Goal: Contribute content: Contribute content

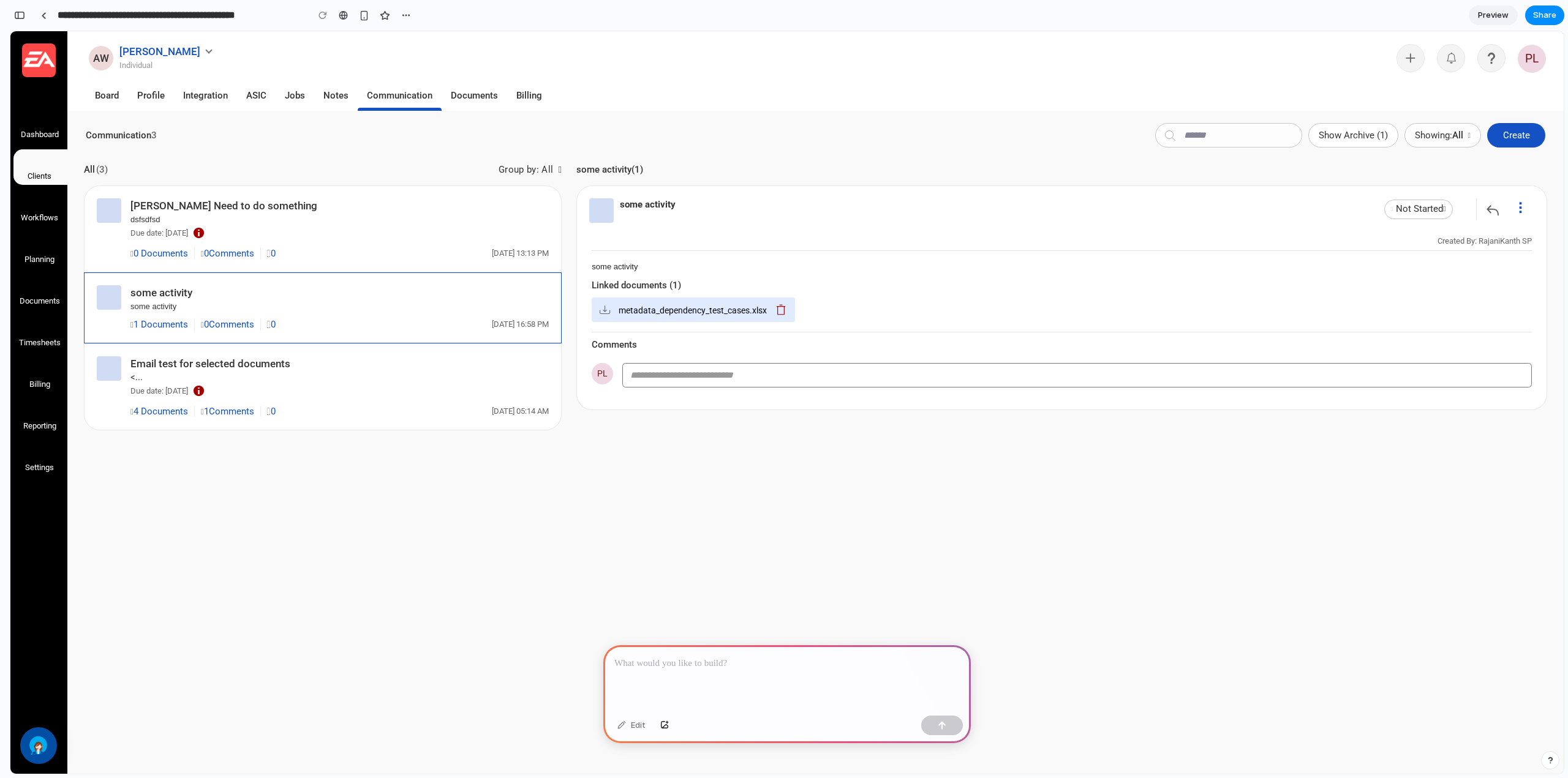
click at [1335, 189] on div at bounding box center [1073, 213] width 970 height 55
click at [1352, 139] on span "Show Archive (1)" at bounding box center [1353, 135] width 69 height 11
click at [1516, 138] on span "Create" at bounding box center [1516, 135] width 27 height 11
click at [680, 673] on div at bounding box center [787, 678] width 367 height 66
click at [611, 316] on div "metadata_dependency_test_cases.xlsx" at bounding box center [693, 310] width 203 height 25
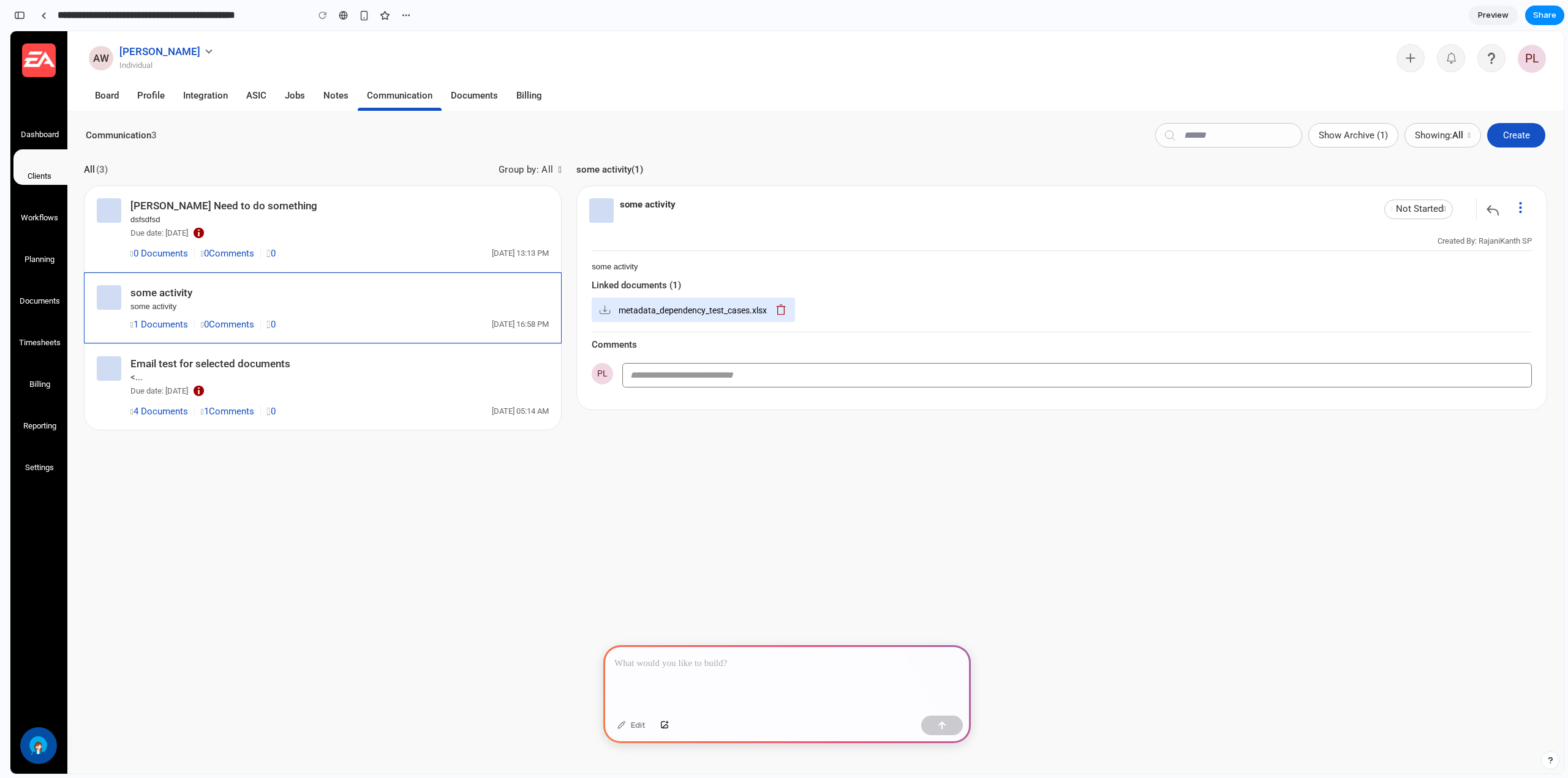
click at [611, 308] on img at bounding box center [605, 309] width 15 height 15
click at [605, 232] on div at bounding box center [1073, 213] width 970 height 55
click at [43, 17] on div at bounding box center [43, 15] width 5 height 7
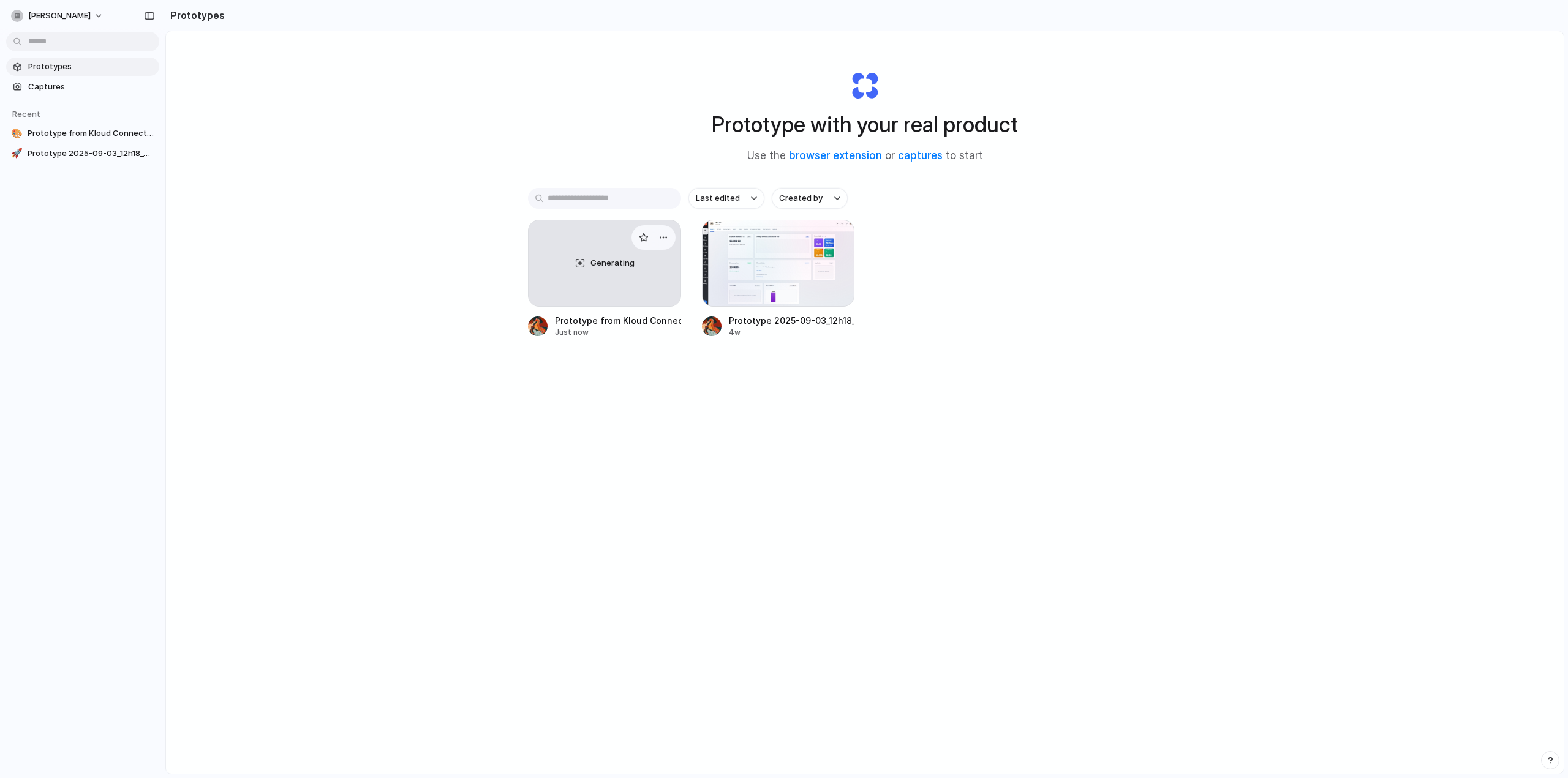
click at [583, 286] on div "Generating" at bounding box center [605, 263] width 152 height 86
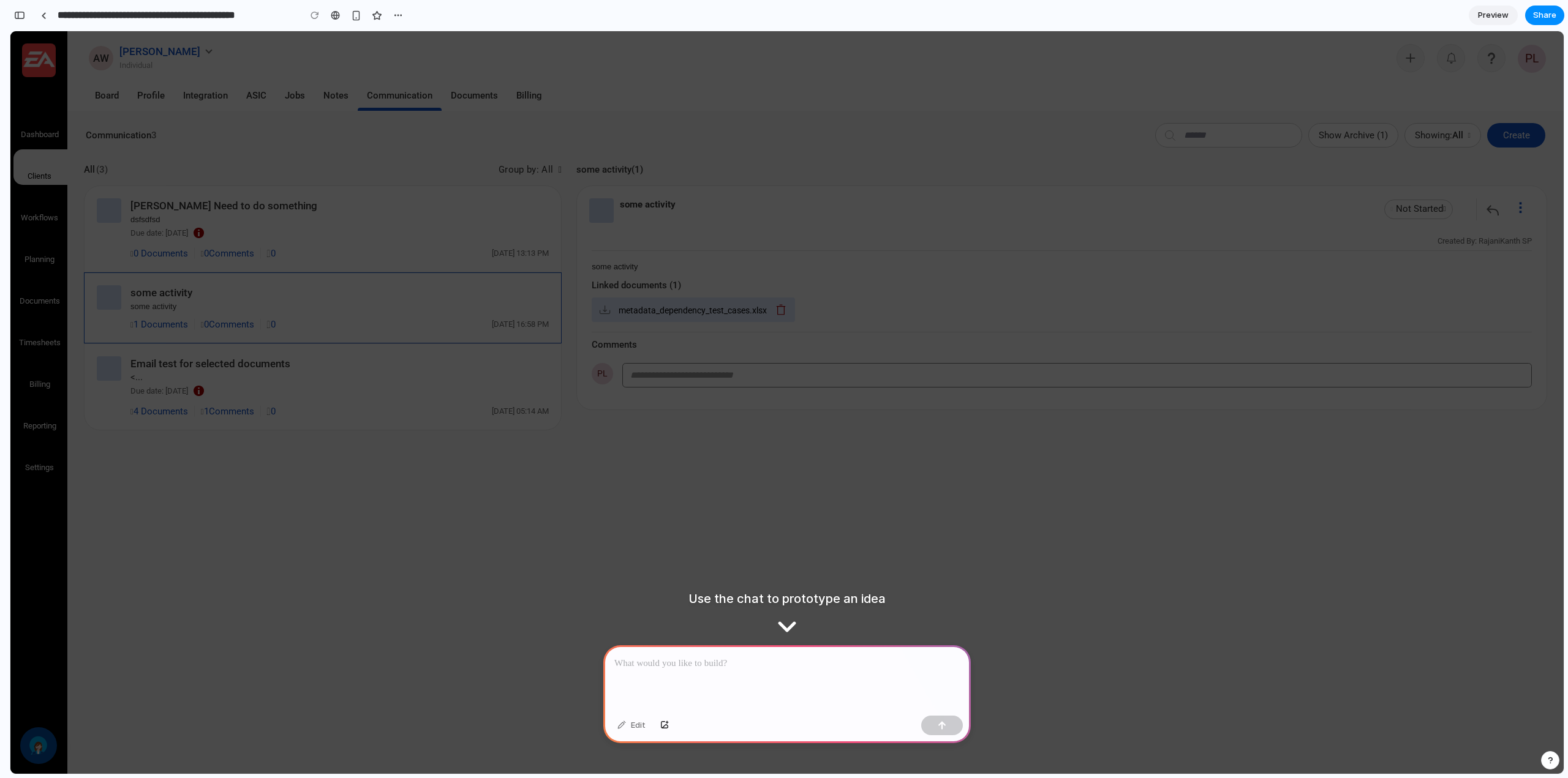
click at [873, 569] on div "some activity (1) some activity Not Started Not Started In Progress Review On H…" at bounding box center [1061, 458] width 985 height 597
click at [778, 670] on div at bounding box center [787, 678] width 367 height 66
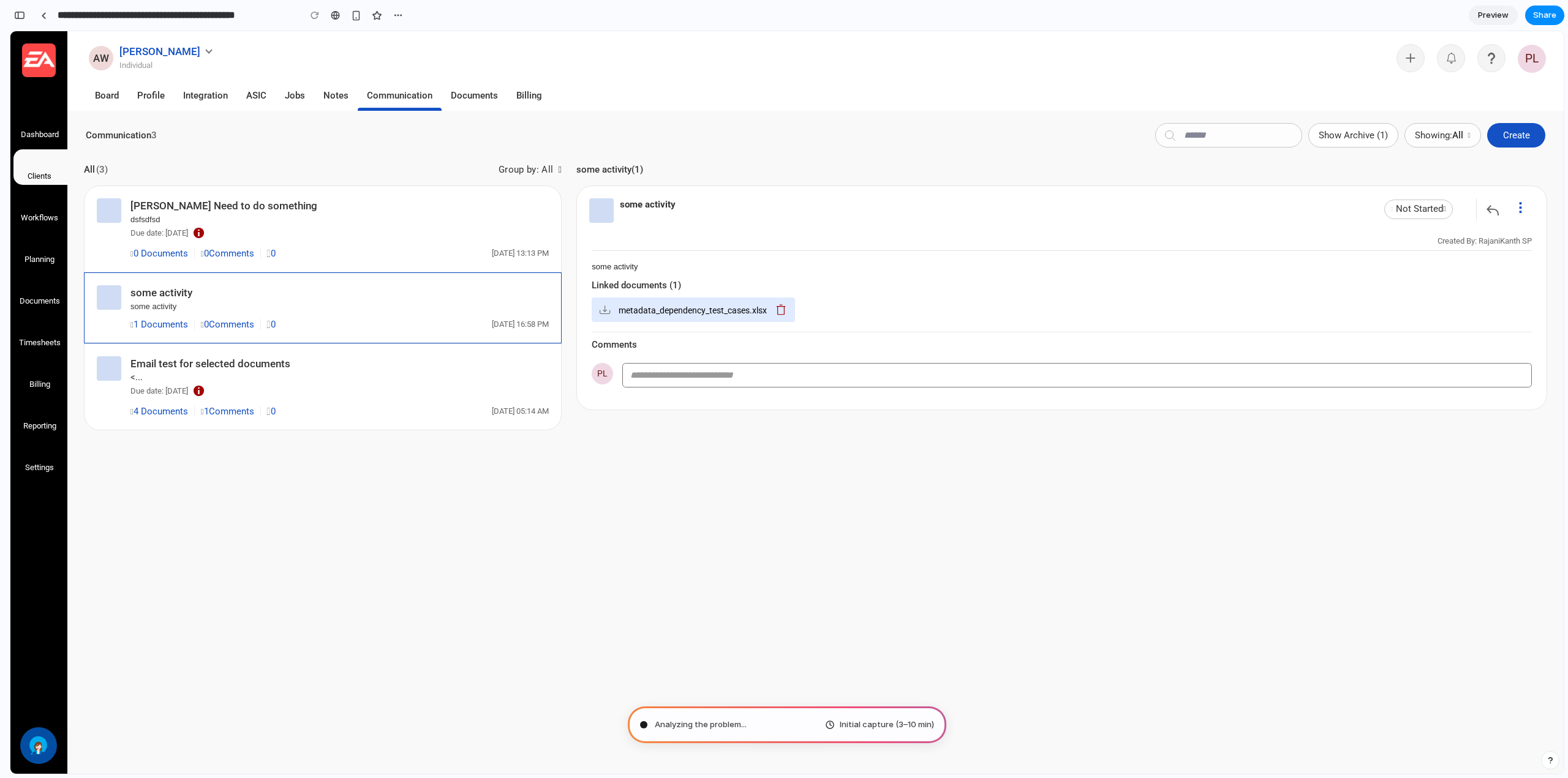
click at [1495, 16] on span "Preview" at bounding box center [1493, 15] width 31 height 12
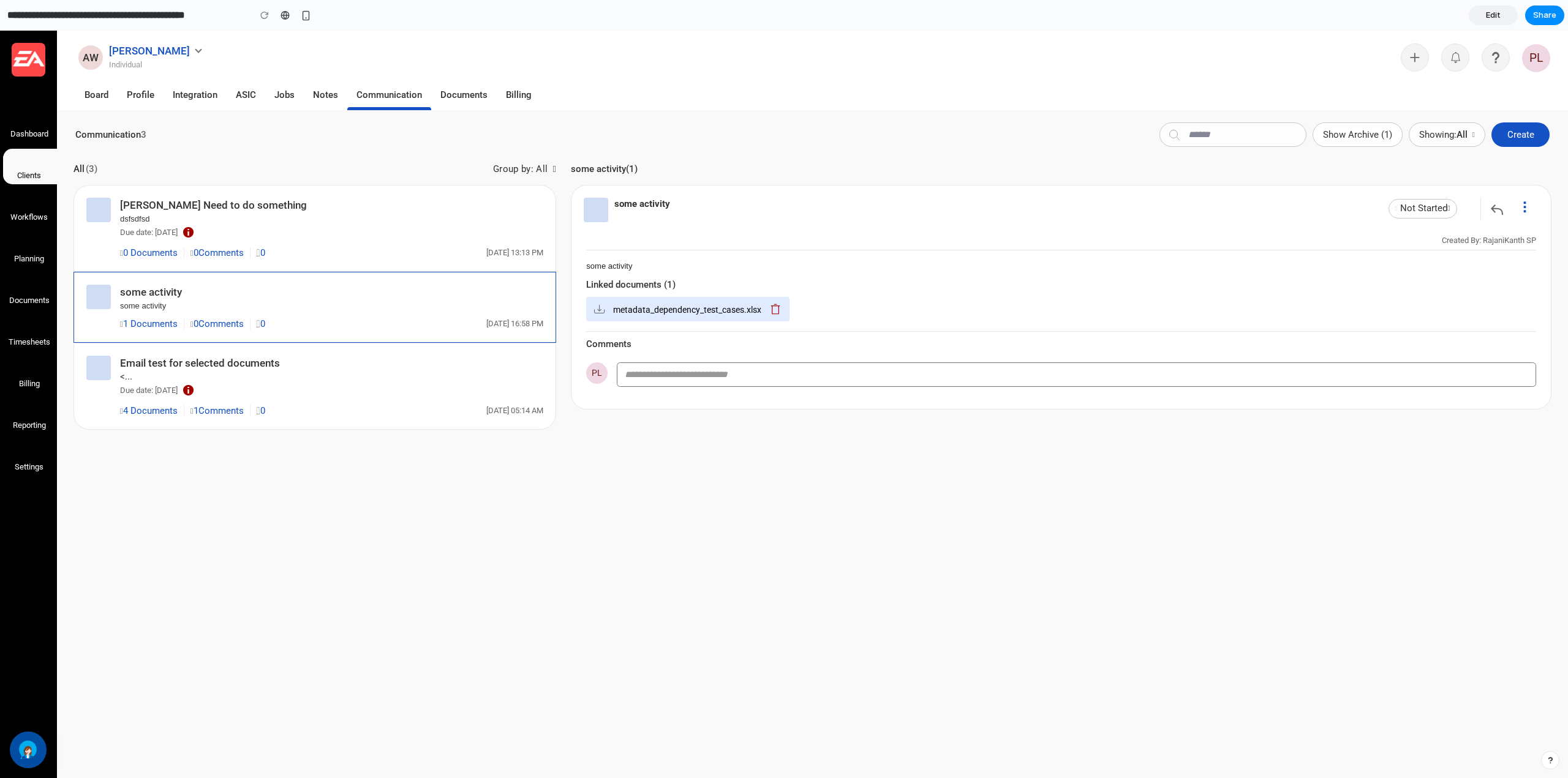
click at [1500, 16] on link "Edit" at bounding box center [1493, 15] width 49 height 19
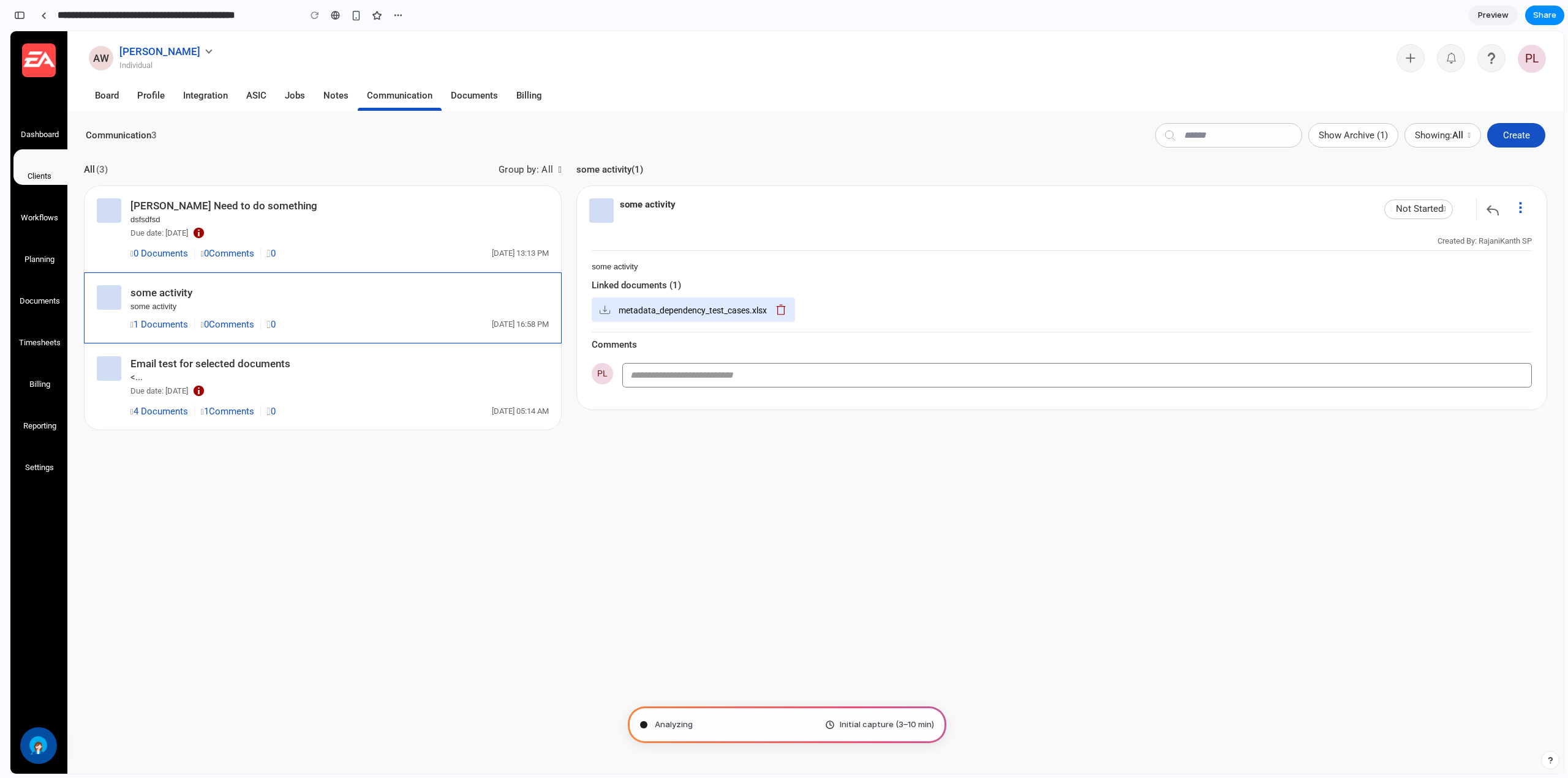
click at [1495, 16] on span "Preview" at bounding box center [1493, 15] width 31 height 12
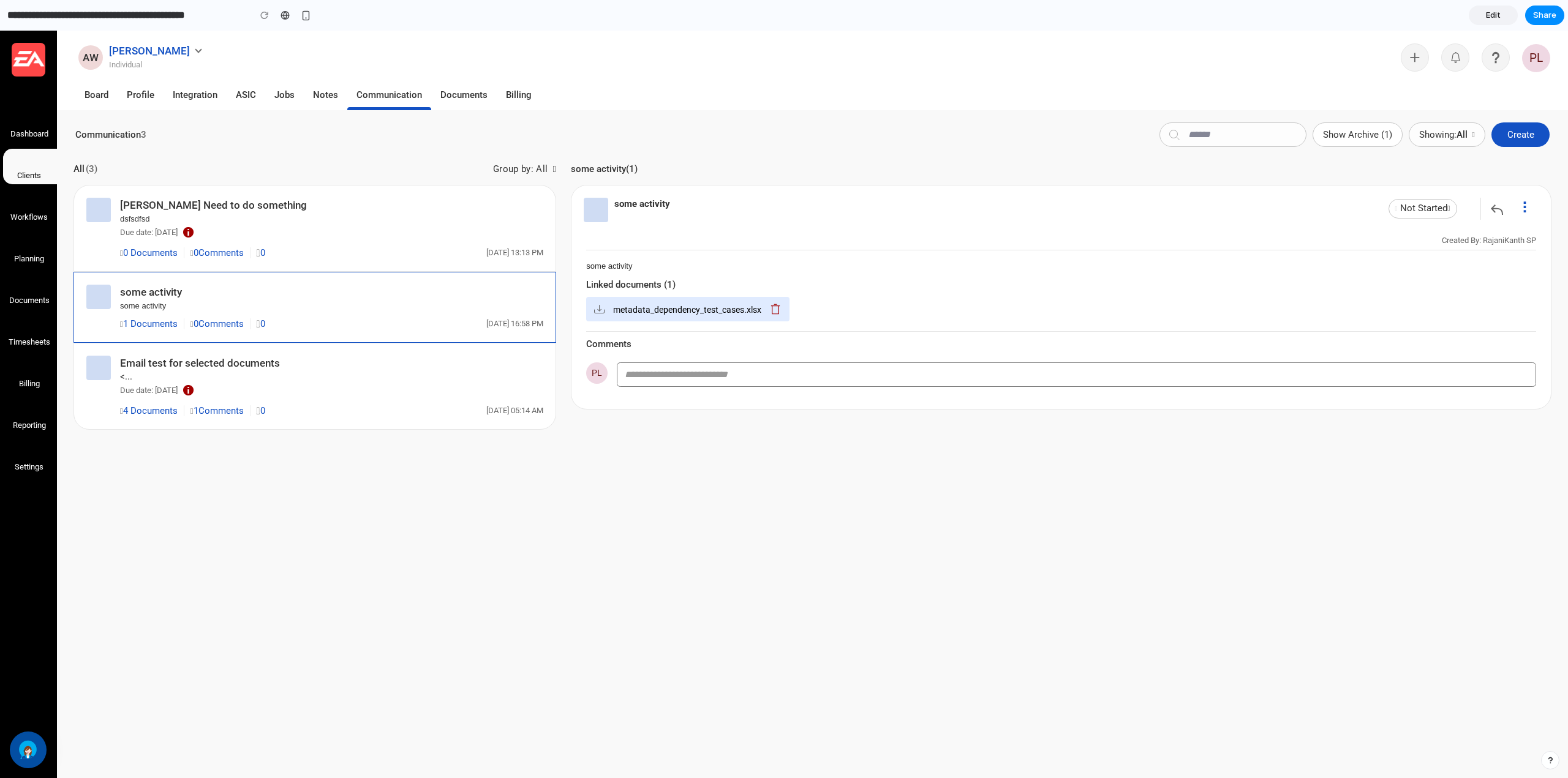
click at [1429, 209] on span "Not Started" at bounding box center [1422, 208] width 55 height 11
click at [1488, 16] on span "Edit" at bounding box center [1493, 15] width 15 height 12
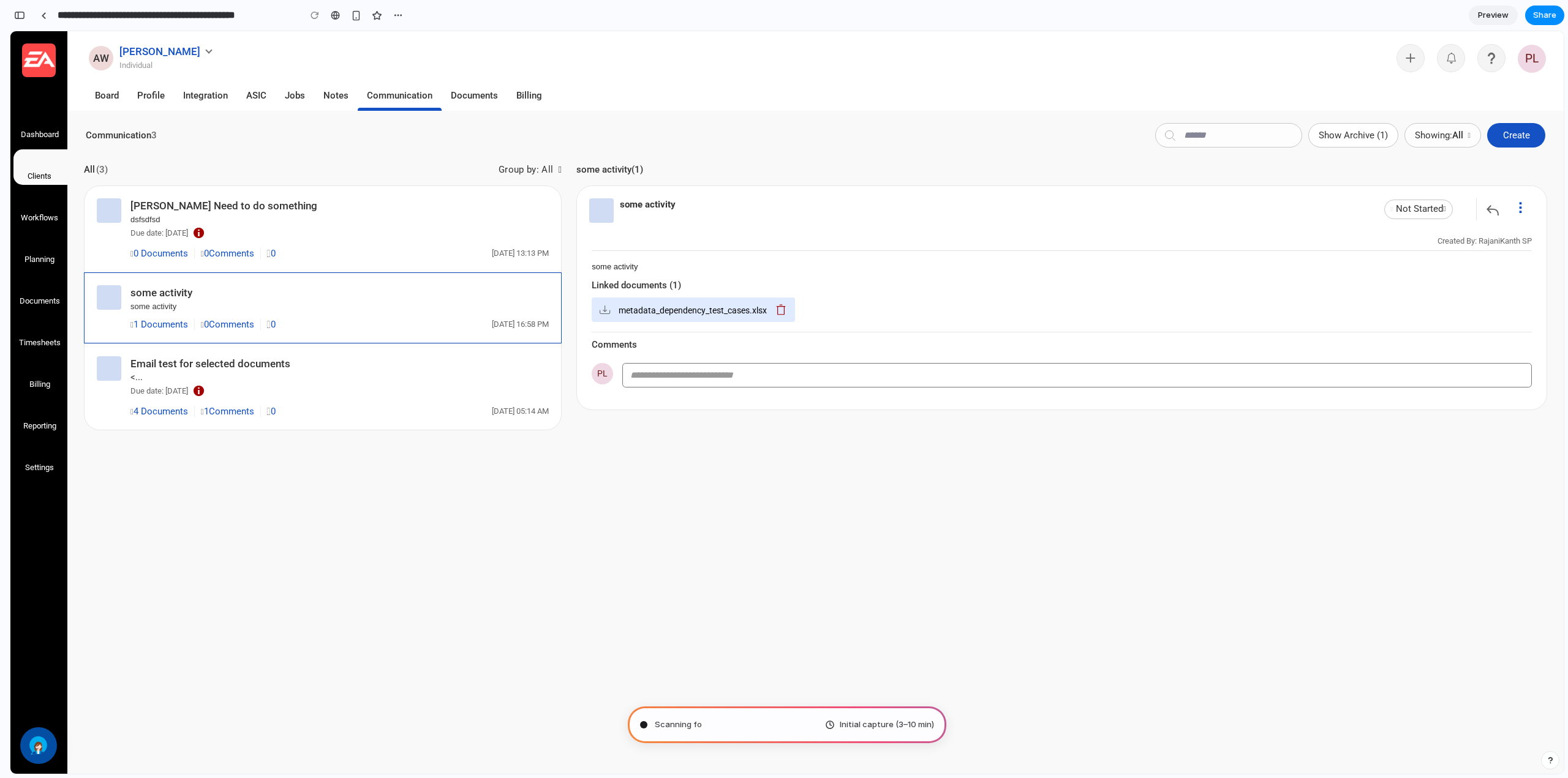
click at [1415, 213] on span "Not Started" at bounding box center [1418, 208] width 55 height 11
click at [1422, 208] on span "Not Started" at bounding box center [1418, 208] width 55 height 11
drag, startPoint x: 1423, startPoint y: 208, endPoint x: 1435, endPoint y: 209, distance: 12.0
click at [1431, 209] on span "Not Started" at bounding box center [1418, 208] width 55 height 11
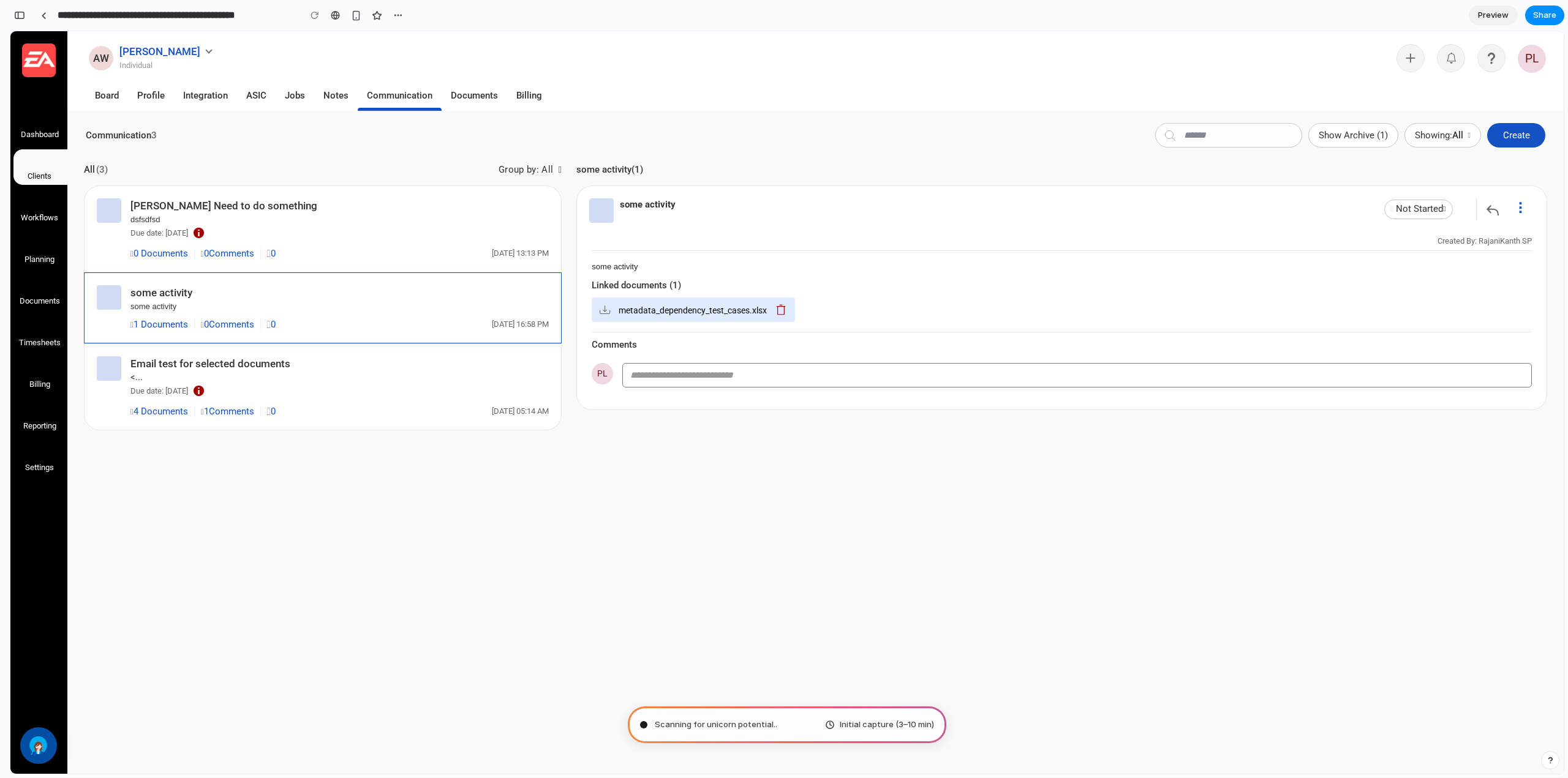
click at [1446, 209] on icon at bounding box center [1443, 208] width 2 height 7
click at [403, 19] on button "button" at bounding box center [398, 15] width 19 height 19
click at [853, 23] on div "Duplicate Delete" at bounding box center [784, 389] width 1568 height 778
click at [1446, 205] on span "Not Started" at bounding box center [1418, 208] width 55 height 11
click at [734, 724] on span "Determining potential solutions .." at bounding box center [718, 725] width 126 height 12
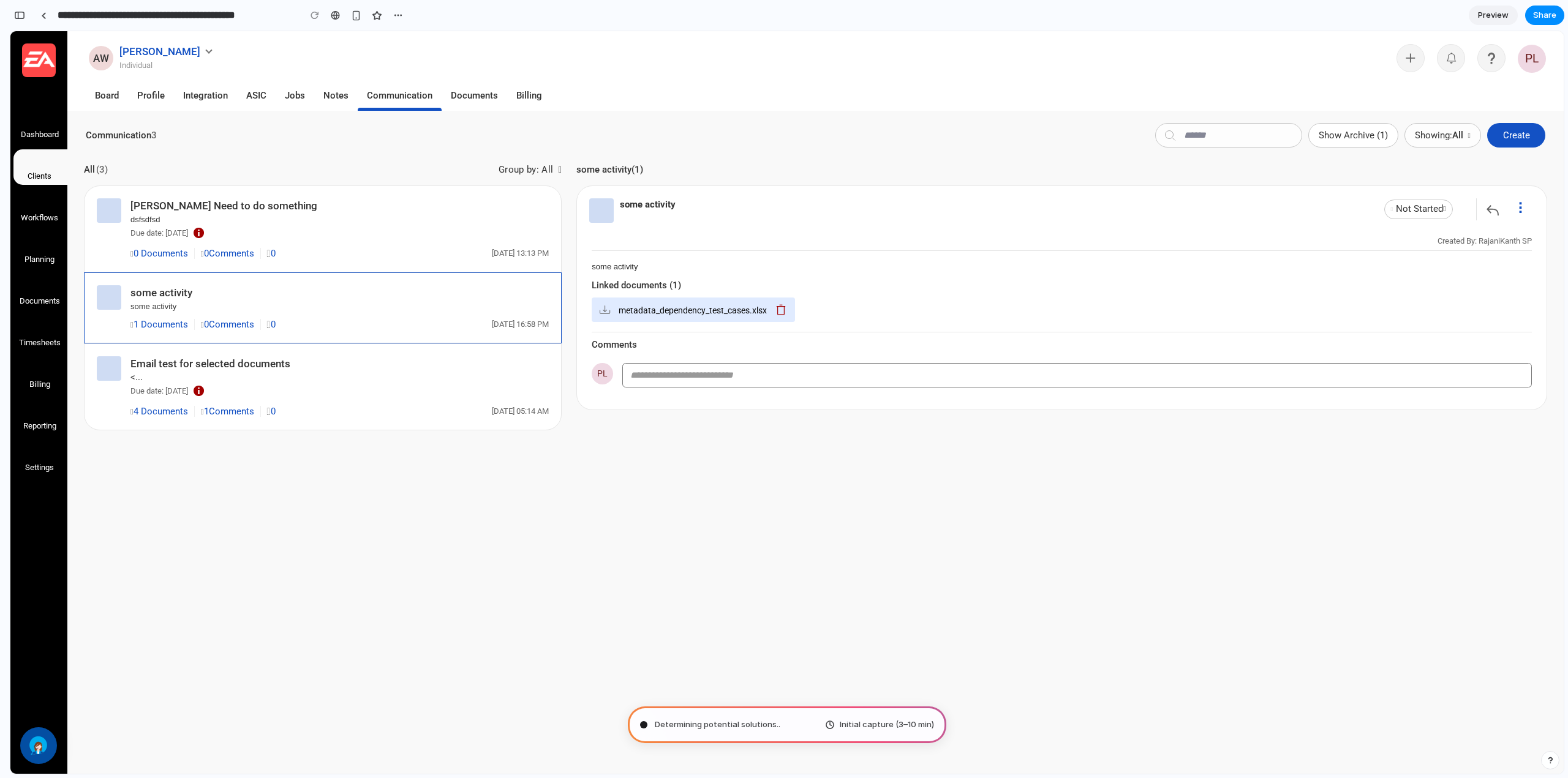
click at [643, 725] on div at bounding box center [643, 725] width 6 height 6
drag, startPoint x: 935, startPoint y: 715, endPoint x: 919, endPoint y: 719, distance: 16.5
click at [919, 719] on div "Determining potential solutions . Initial capture (3–10 min)" at bounding box center [787, 725] width 319 height 36
click at [903, 720] on span "Initial capture (3–10 min)" at bounding box center [887, 725] width 95 height 12
click at [693, 721] on span "Determining potential solutions ..." at bounding box center [719, 725] width 127 height 12
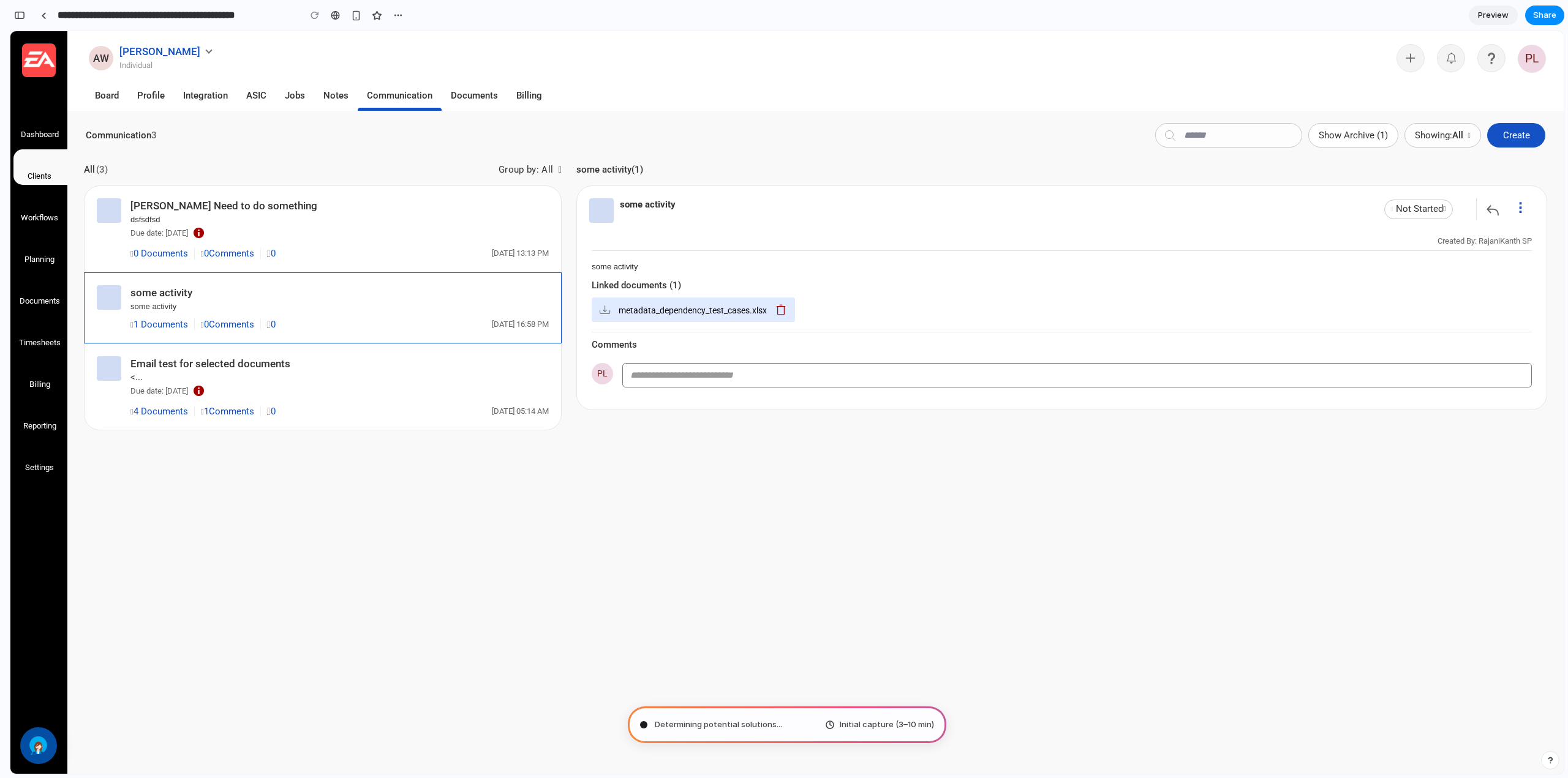
click at [693, 721] on span "Determining potential solutions ..." at bounding box center [719, 725] width 127 height 12
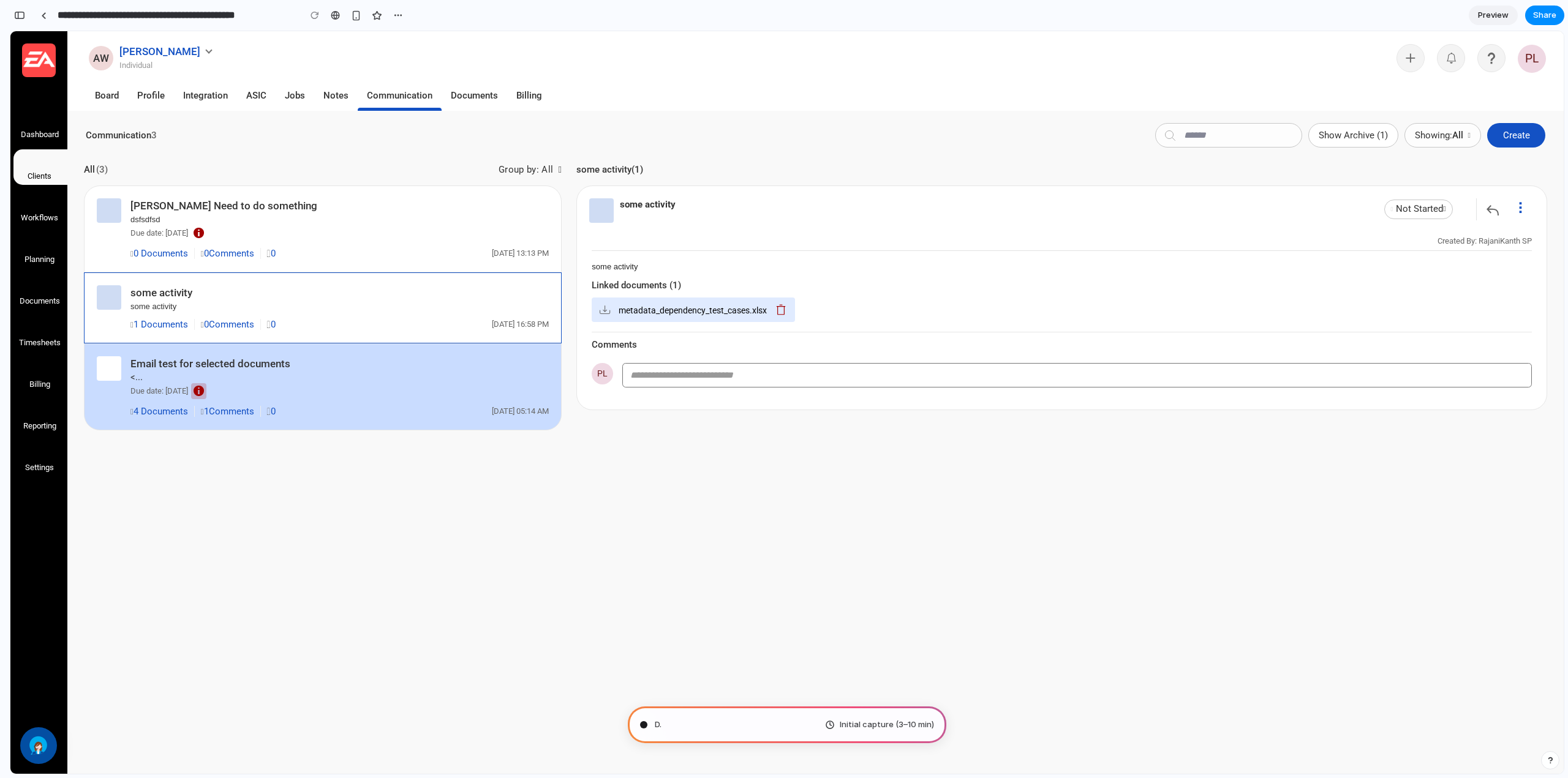
click at [204, 395] on span at bounding box center [198, 391] width 10 height 10
click at [204, 391] on span at bounding box center [198, 391] width 10 height 10
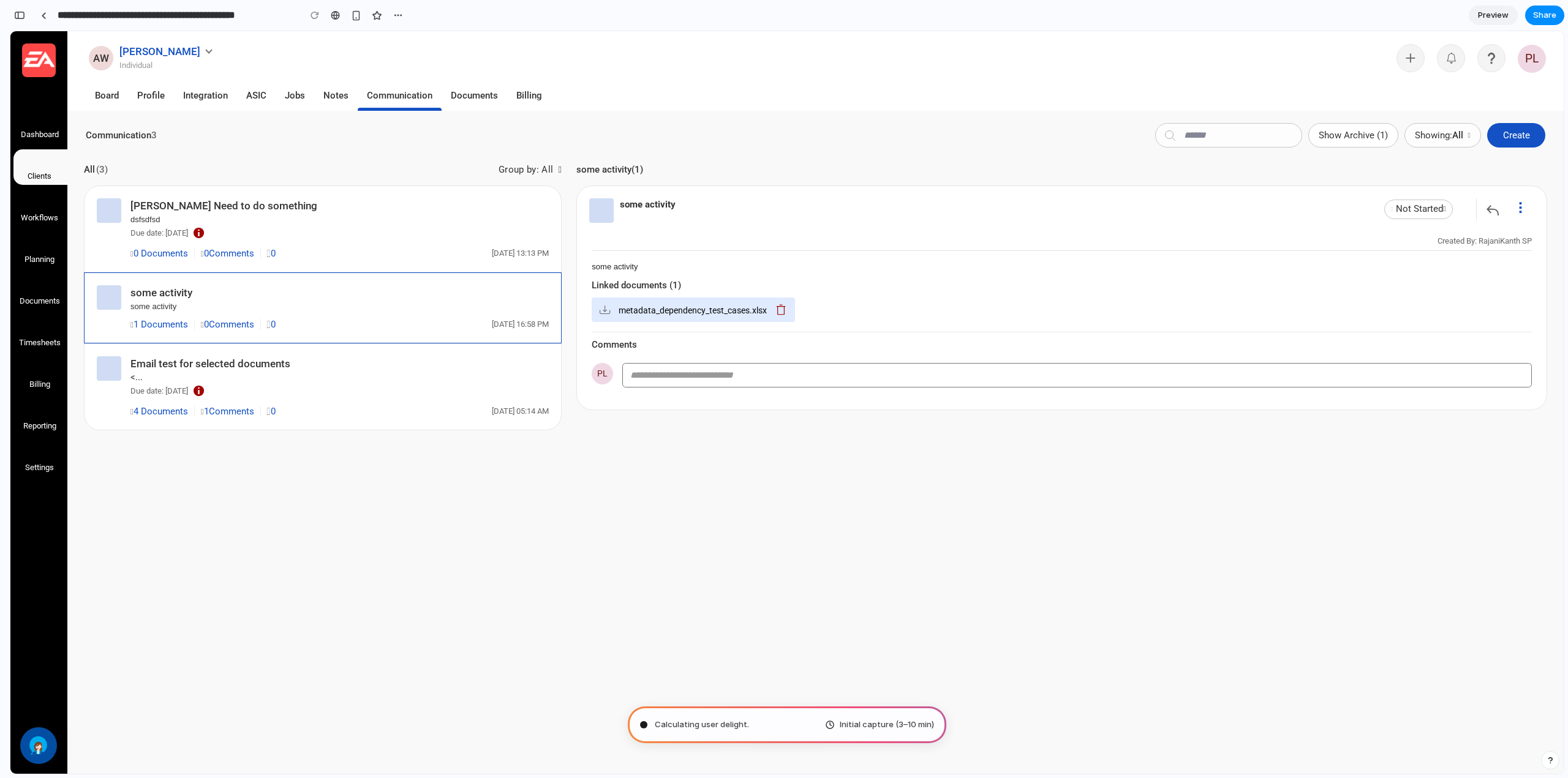
click at [743, 725] on div "Calculating user delight . Initial capture (3–10 min)" at bounding box center [787, 725] width 319 height 36
click at [722, 723] on span "Translating human wishes ." at bounding box center [706, 725] width 103 height 12
click at [859, 730] on span "Initial capture (3–10 min)" at bounding box center [887, 725] width 95 height 12
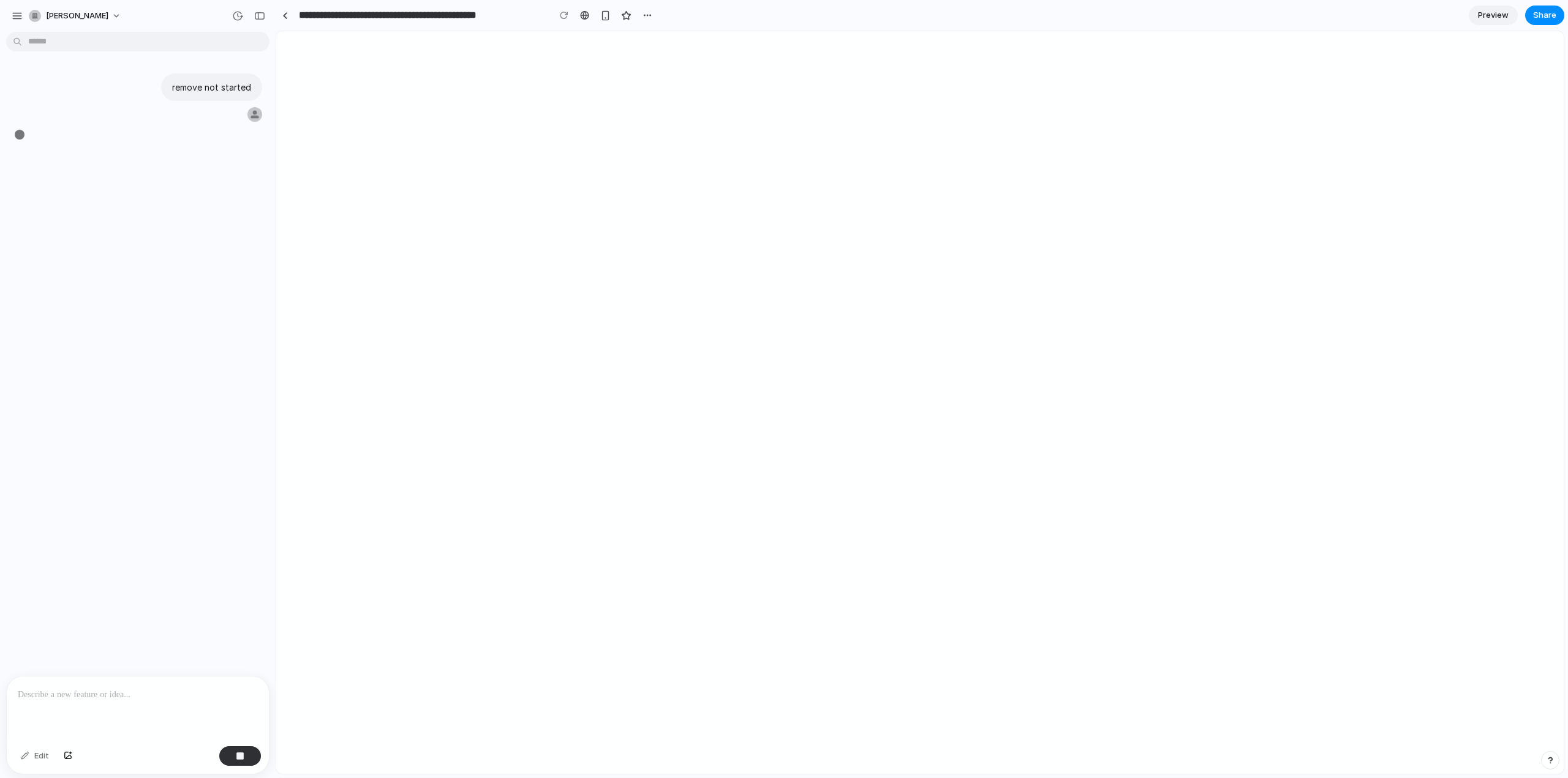
type input "**********"
